Goal: Information Seeking & Learning: Learn about a topic

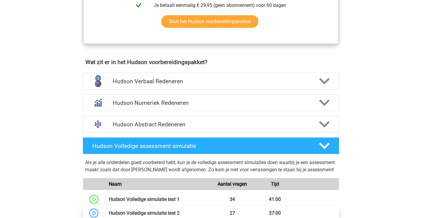
scroll to position [330, 0]
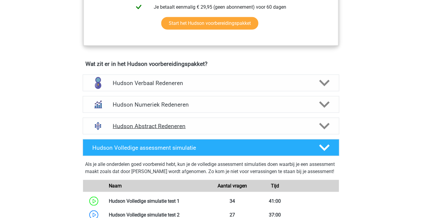
click at [172, 124] on h4 "Hudson Abstract Redeneren" at bounding box center [211, 126] width 196 height 7
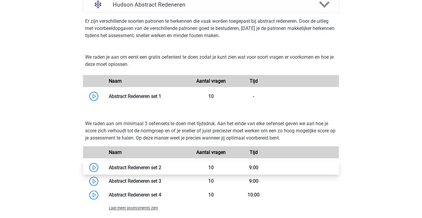
scroll to position [450, 0]
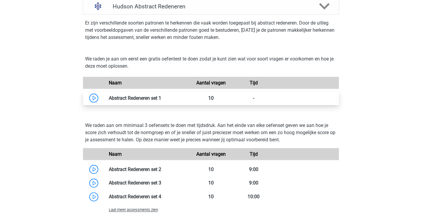
click at [161, 98] on link at bounding box center [161, 98] width 0 height 6
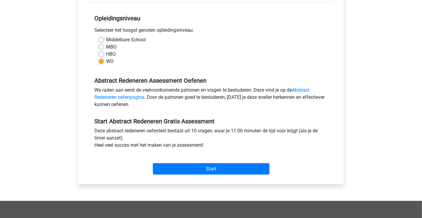
scroll to position [120, 0]
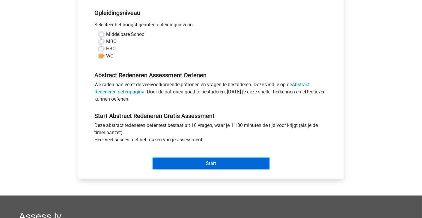
click at [198, 162] on input "Start" at bounding box center [211, 163] width 117 height 11
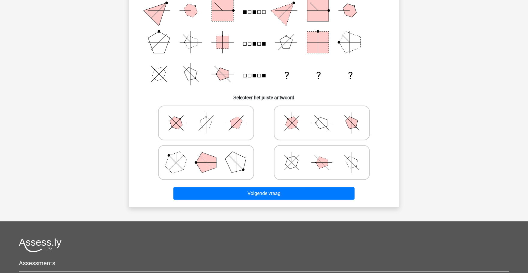
scroll to position [108, 0]
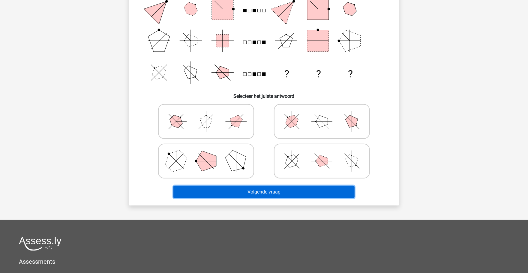
click at [253, 190] on button "Volgende vraag" at bounding box center [263, 192] width 181 height 13
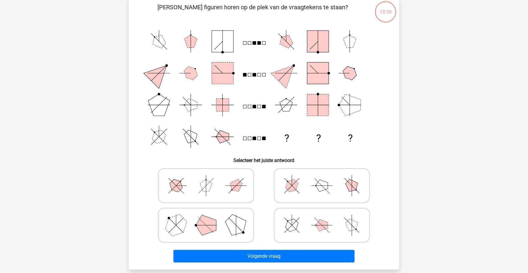
scroll to position [75, 0]
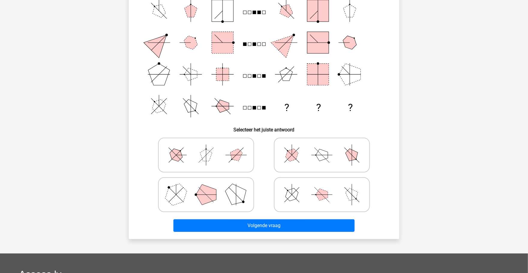
click at [240, 140] on icon at bounding box center [206, 155] width 90 height 30
click at [210, 144] on input "radio" at bounding box center [208, 146] width 4 height 4
radio input "true"
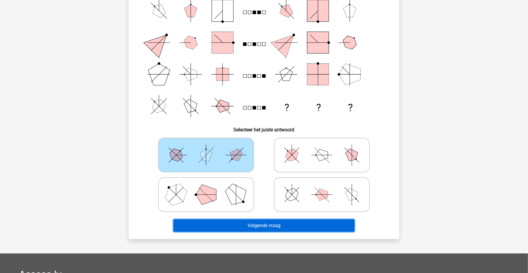
click at [276, 218] on button "Volgende vraag" at bounding box center [263, 225] width 181 height 13
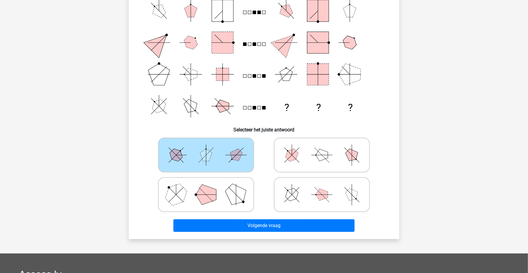
click at [241, 159] on icon at bounding box center [206, 155] width 90 height 30
click at [210, 147] on input "radio" at bounding box center [208, 146] width 4 height 4
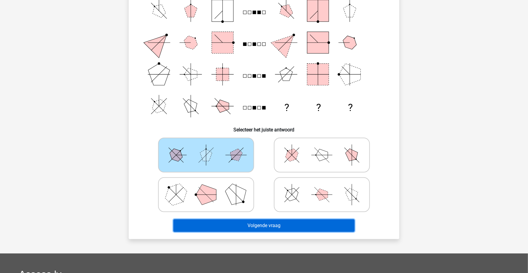
click at [273, 218] on button "Volgende vraag" at bounding box center [263, 225] width 181 height 13
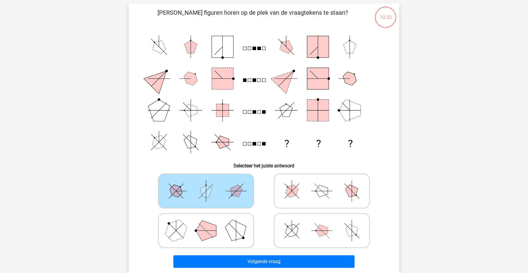
scroll to position [37, 0]
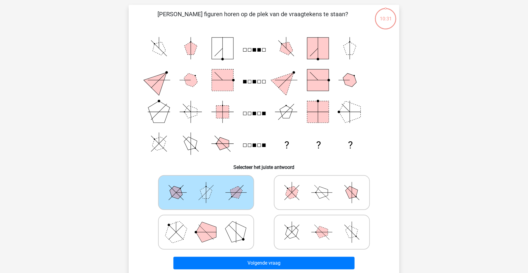
click at [314, 215] on label at bounding box center [322, 232] width 96 height 35
click at [322, 218] on input "radio" at bounding box center [324, 223] width 4 height 4
radio input "true"
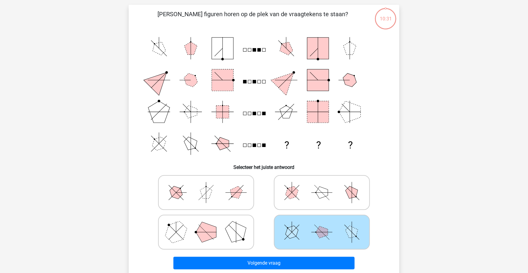
click at [317, 202] on icon at bounding box center [322, 192] width 90 height 30
click at [322, 185] on input "radio" at bounding box center [324, 183] width 4 height 4
radio input "true"
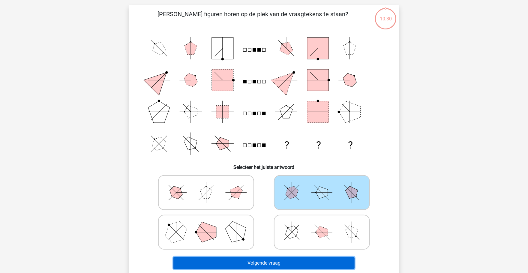
click at [304, 218] on button "Volgende vraag" at bounding box center [263, 263] width 181 height 13
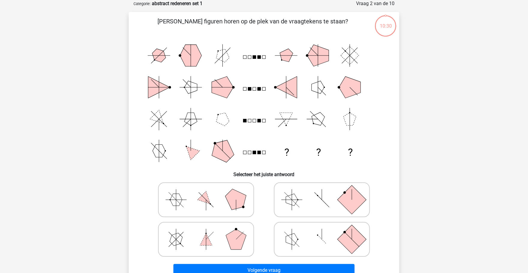
scroll to position [30, 0]
click at [290, 202] on polygon at bounding box center [292, 200] width 12 height 12
click at [322, 192] on input "radio" at bounding box center [324, 191] width 4 height 4
radio input "true"
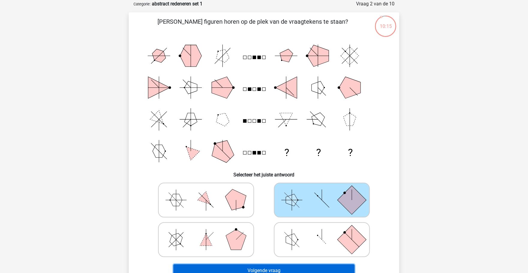
click at [287, 218] on button "Volgende vraag" at bounding box center [263, 270] width 181 height 13
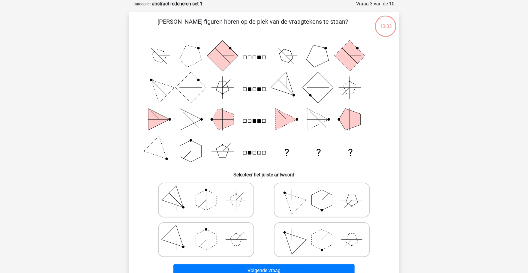
click at [313, 204] on polygon at bounding box center [321, 200] width 20 height 20
click at [322, 192] on input "radio" at bounding box center [324, 191] width 4 height 4
radio input "true"
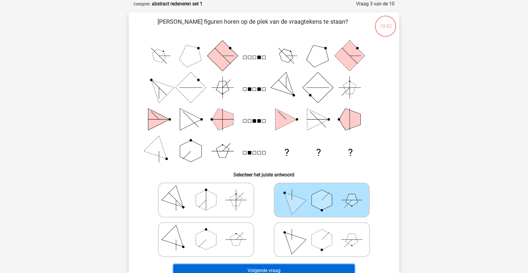
click at [284, 218] on button "Volgende vraag" at bounding box center [263, 270] width 181 height 13
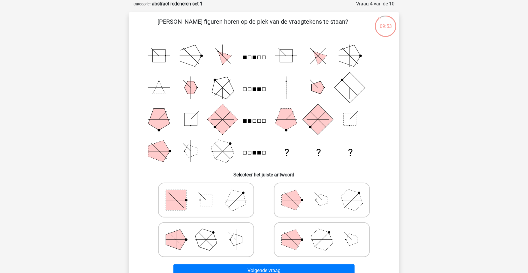
click at [318, 195] on line at bounding box center [317, 195] width 7 height 7
click at [322, 192] on input "radio" at bounding box center [324, 191] width 4 height 4
radio input "true"
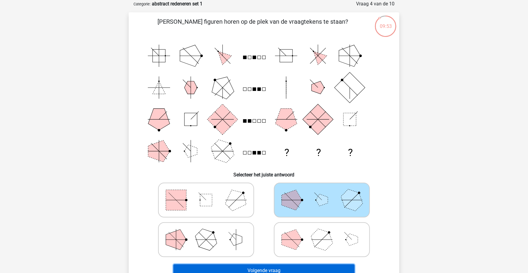
drag, startPoint x: 307, startPoint y: 268, endPoint x: 303, endPoint y: 257, distance: 10.9
click at [307, 218] on button "Volgende vraag" at bounding box center [263, 270] width 181 height 13
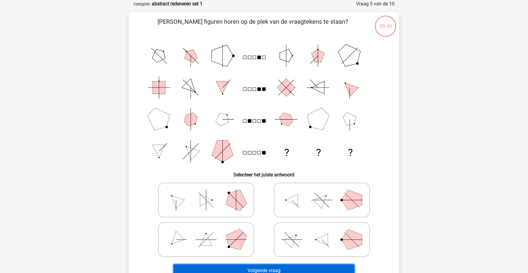
click at [320, 218] on button "Volgende vraag" at bounding box center [263, 270] width 181 height 13
drag, startPoint x: 311, startPoint y: 215, endPoint x: 310, endPoint y: 212, distance: 3.1
click at [311, 215] on label at bounding box center [322, 200] width 96 height 35
click at [322, 192] on input "radio" at bounding box center [324, 191] width 4 height 4
radio input "true"
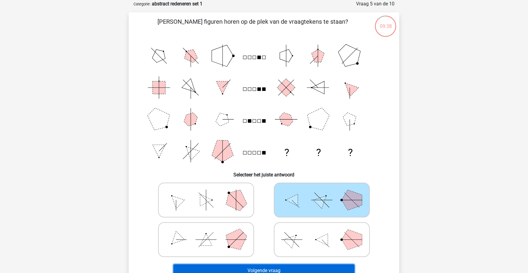
click at [310, 218] on button "Volgende vraag" at bounding box center [263, 270] width 181 height 13
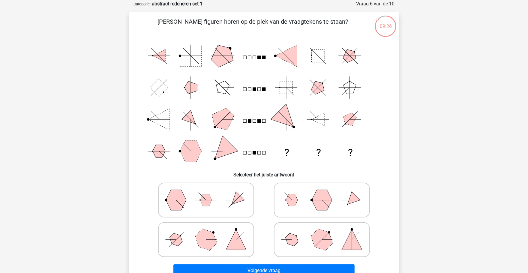
click at [315, 203] on polygon at bounding box center [321, 200] width 20 height 20
click at [322, 192] on input "radio" at bounding box center [324, 191] width 4 height 4
radio input "true"
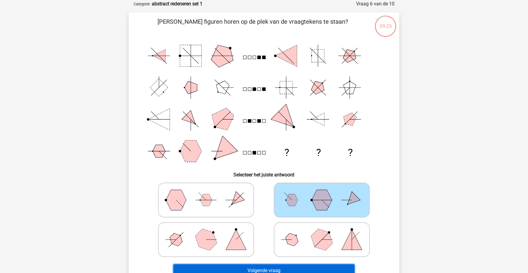
click at [311, 218] on button "Volgende vraag" at bounding box center [263, 270] width 181 height 13
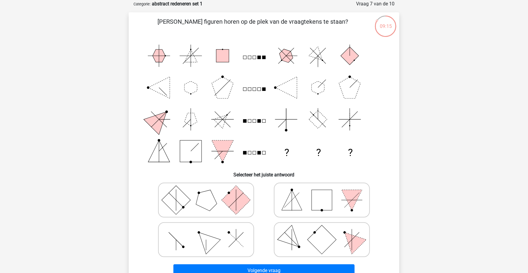
click at [347, 206] on icon at bounding box center [322, 200] width 90 height 30
click at [326, 192] on input "radio" at bounding box center [324, 191] width 4 height 4
radio input "true"
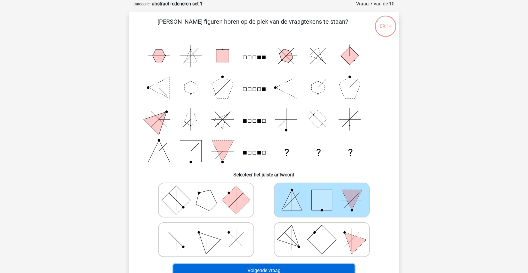
click at [321, 218] on button "Volgende vraag" at bounding box center [263, 270] width 181 height 13
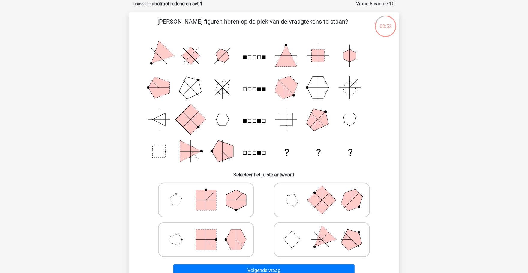
click at [327, 199] on rect at bounding box center [321, 199] width 29 height 29
click at [326, 192] on input "radio" at bounding box center [324, 191] width 4 height 4
radio input "true"
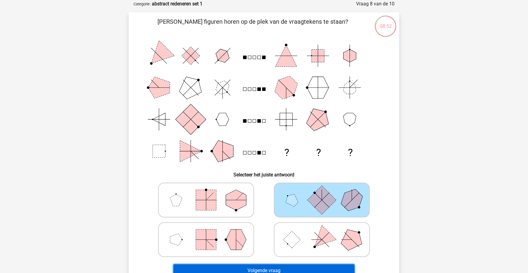
click at [314, 218] on button "Volgende vraag" at bounding box center [263, 270] width 181 height 13
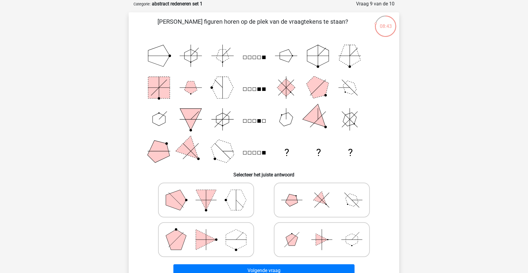
click at [306, 209] on icon at bounding box center [322, 200] width 90 height 30
click at [322, 192] on input "radio" at bounding box center [324, 191] width 4 height 4
radio input "true"
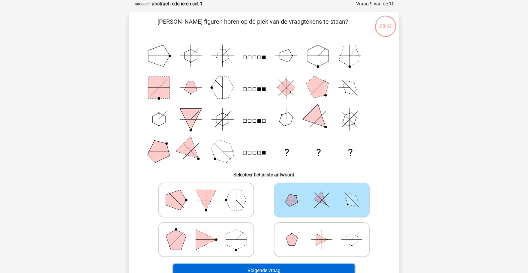
click at [307, 218] on button "Volgende vraag" at bounding box center [263, 270] width 181 height 13
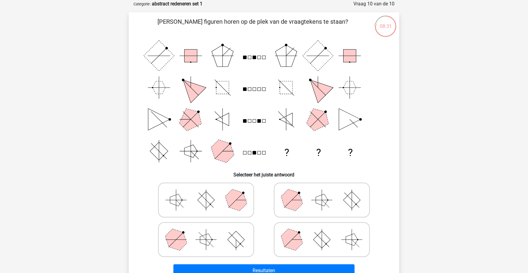
drag, startPoint x: 336, startPoint y: 194, endPoint x: 330, endPoint y: 200, distance: 7.8
click at [336, 195] on icon at bounding box center [322, 200] width 90 height 30
click at [326, 192] on input "radio" at bounding box center [324, 191] width 4 height 4
radio input "true"
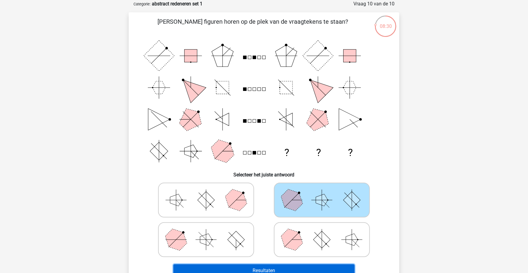
click at [317, 218] on button "Resultaten" at bounding box center [263, 270] width 181 height 13
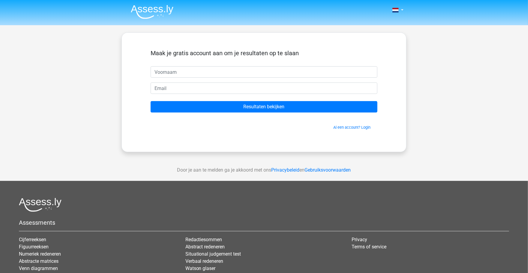
click at [155, 9] on img at bounding box center [152, 12] width 43 height 14
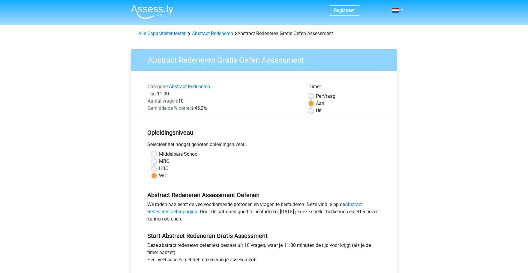
scroll to position [150, 0]
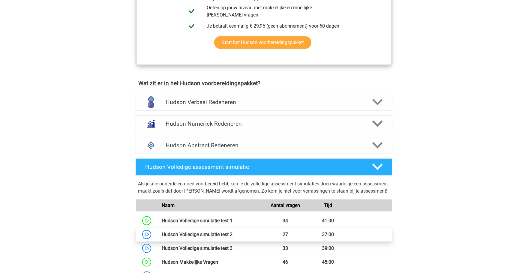
scroll to position [299, 0]
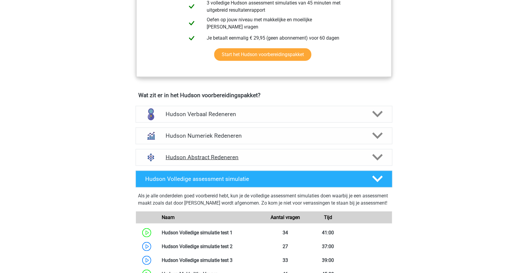
click at [227, 158] on h4 "Hudson Abstract Redeneren" at bounding box center [263, 157] width 196 height 7
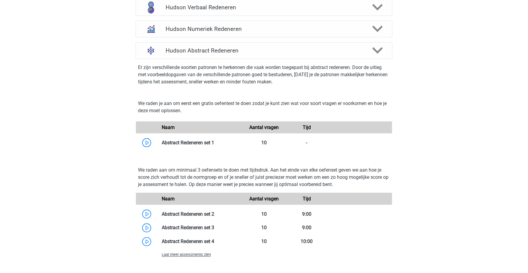
scroll to position [412, 0]
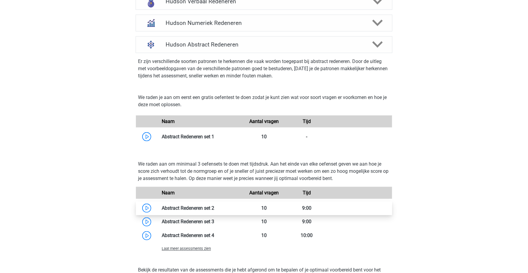
click at [214, 207] on link at bounding box center [214, 208] width 0 height 6
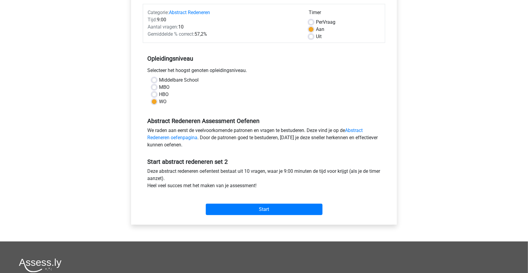
scroll to position [75, 0]
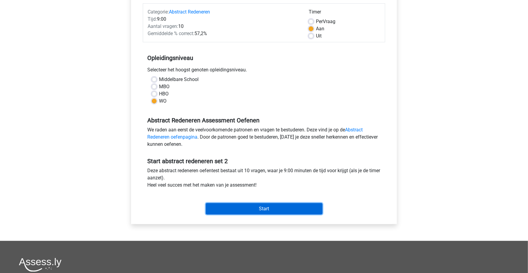
click at [283, 211] on input "Start" at bounding box center [264, 208] width 117 height 11
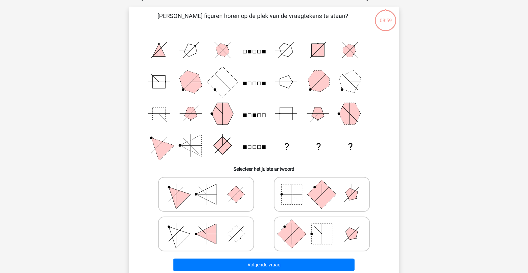
scroll to position [37, 0]
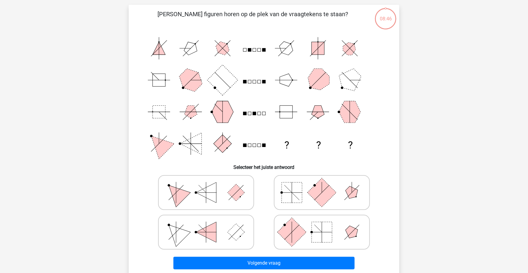
click at [293, 192] on rect at bounding box center [291, 192] width 20 height 20
click at [322, 185] on input "radio" at bounding box center [324, 183] width 4 height 4
radio input "true"
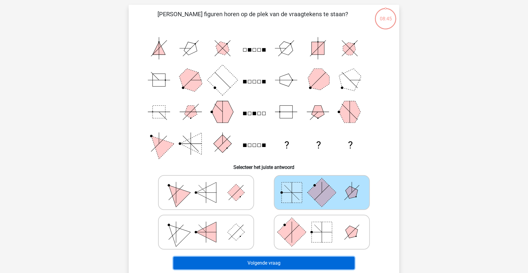
click at [285, 259] on button "Volgende vraag" at bounding box center [263, 263] width 181 height 13
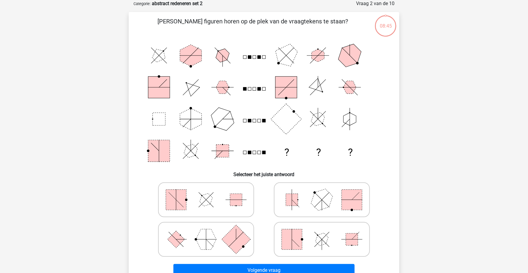
scroll to position [30, 0]
click at [294, 200] on rect at bounding box center [292, 200] width 12 height 12
click at [322, 192] on input "radio" at bounding box center [324, 191] width 4 height 4
radio input "true"
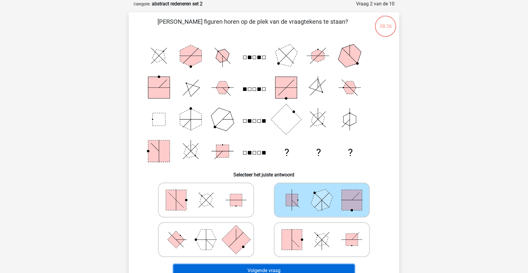
click at [282, 267] on button "Volgende vraag" at bounding box center [263, 270] width 181 height 13
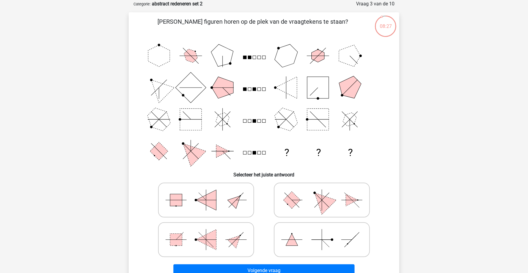
click at [338, 213] on icon at bounding box center [322, 200] width 90 height 30
click at [326, 192] on input "radio" at bounding box center [324, 191] width 4 height 4
radio input "true"
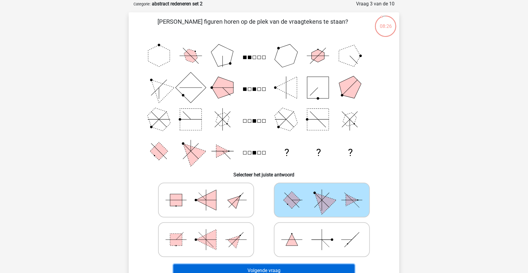
click at [325, 265] on button "Volgende vraag" at bounding box center [263, 270] width 181 height 13
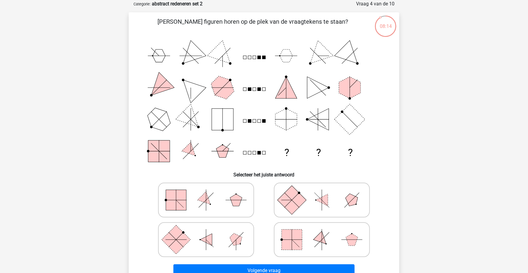
click at [308, 205] on icon at bounding box center [322, 200] width 90 height 30
click at [322, 192] on input "radio" at bounding box center [324, 191] width 4 height 4
radio input "true"
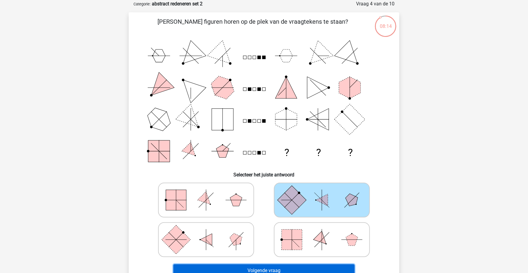
click at [298, 265] on button "Volgende vraag" at bounding box center [263, 270] width 181 height 13
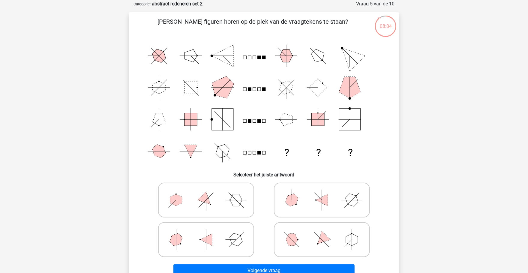
click at [289, 190] on icon at bounding box center [322, 200] width 90 height 30
click at [322, 190] on input "radio" at bounding box center [324, 191] width 4 height 4
radio input "true"
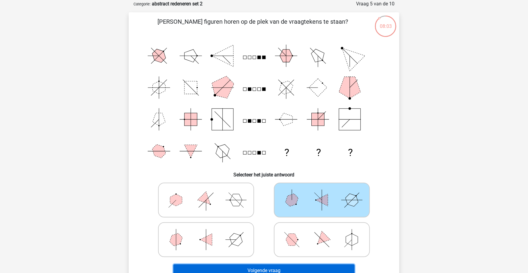
drag, startPoint x: 280, startPoint y: 270, endPoint x: 282, endPoint y: 263, distance: 6.6
click at [281, 269] on button "Volgende vraag" at bounding box center [263, 270] width 181 height 13
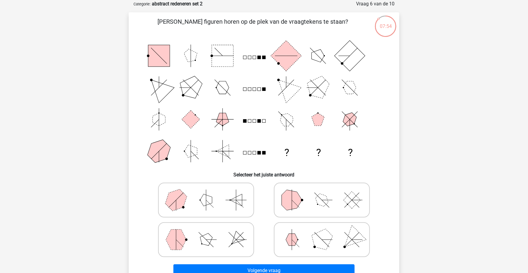
click at [319, 206] on icon at bounding box center [322, 200] width 90 height 30
click at [322, 192] on input "radio" at bounding box center [324, 191] width 4 height 4
radio input "true"
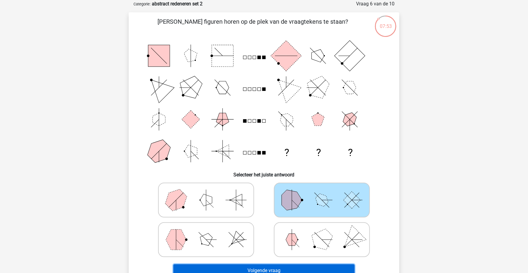
click at [318, 266] on button "Volgende vraag" at bounding box center [263, 270] width 181 height 13
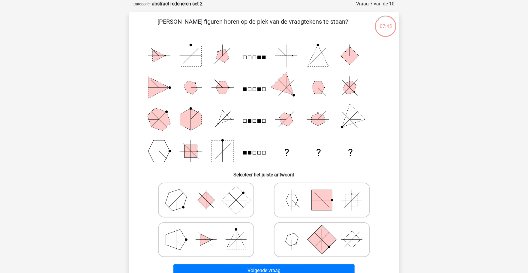
click at [312, 211] on icon at bounding box center [322, 200] width 90 height 30
click at [322, 192] on input "radio" at bounding box center [324, 191] width 4 height 4
radio input "true"
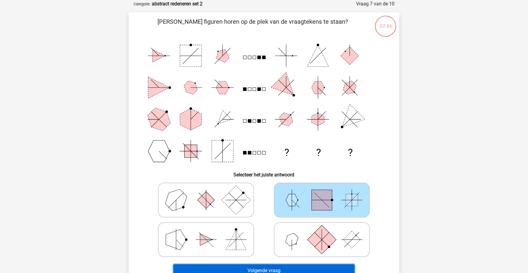
drag, startPoint x: 314, startPoint y: 265, endPoint x: 313, endPoint y: 251, distance: 14.4
click at [315, 265] on button "Volgende vraag" at bounding box center [263, 270] width 181 height 13
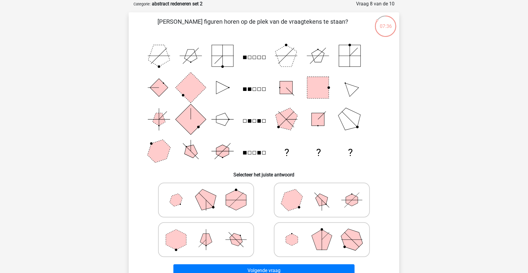
click at [357, 197] on polygon at bounding box center [352, 200] width 12 height 12
click at [326, 192] on input "radio" at bounding box center [324, 191] width 4 height 4
radio input "true"
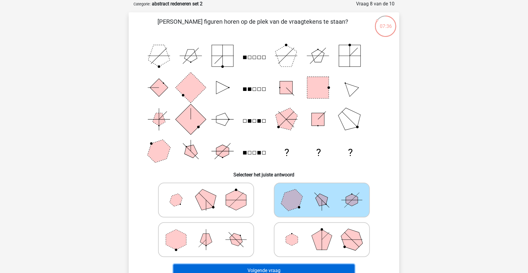
click at [338, 264] on button "Volgende vraag" at bounding box center [263, 270] width 181 height 13
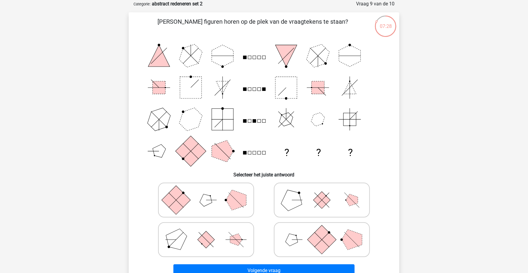
click at [315, 207] on icon at bounding box center [322, 200] width 90 height 30
click at [322, 192] on input "radio" at bounding box center [324, 191] width 4 height 4
radio input "true"
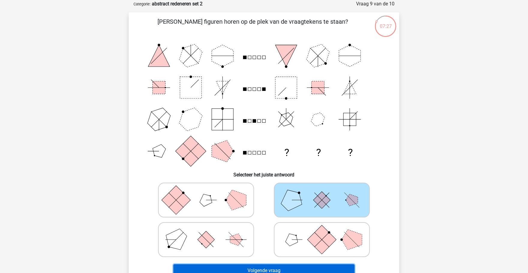
drag, startPoint x: 317, startPoint y: 268, endPoint x: 315, endPoint y: 258, distance: 9.8
click at [317, 267] on button "Volgende vraag" at bounding box center [263, 270] width 181 height 13
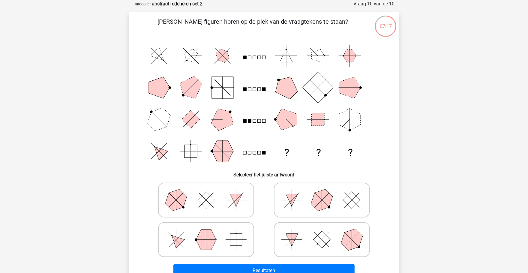
click at [339, 196] on icon at bounding box center [322, 200] width 90 height 30
click at [326, 192] on input "radio" at bounding box center [324, 191] width 4 height 4
radio input "true"
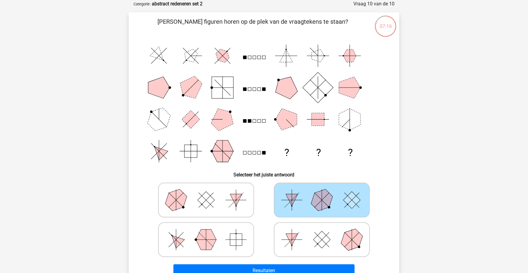
click at [320, 262] on div "Resultaten" at bounding box center [263, 269] width 251 height 20
click at [324, 267] on button "Resultaten" at bounding box center [263, 270] width 181 height 13
